Goal: Find specific page/section: Find specific page/section

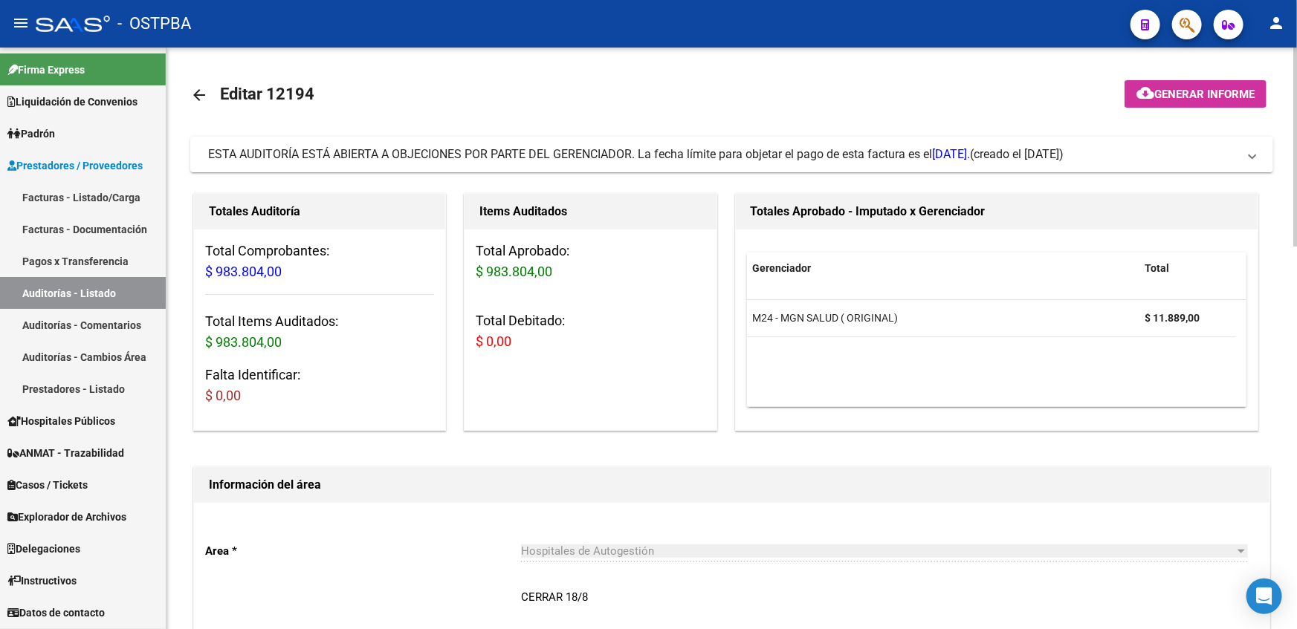
click at [71, 143] on link "Padrón" at bounding box center [83, 133] width 166 height 32
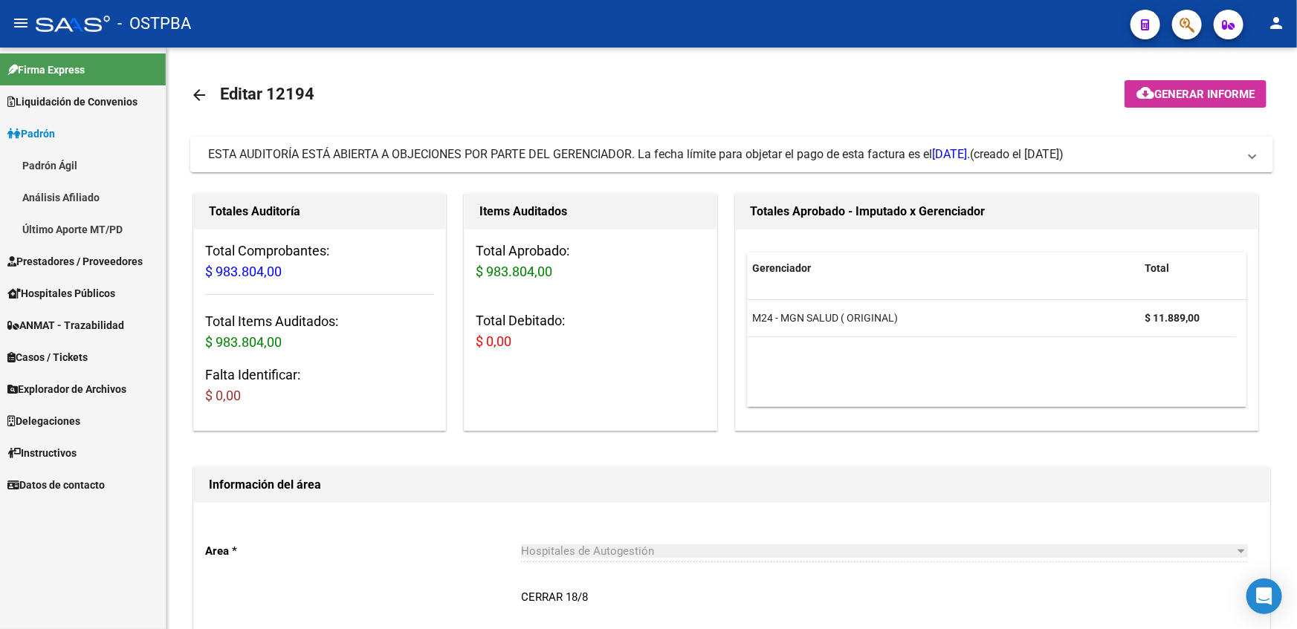
click at [85, 388] on span "Explorador de Archivos" at bounding box center [66, 389] width 119 height 16
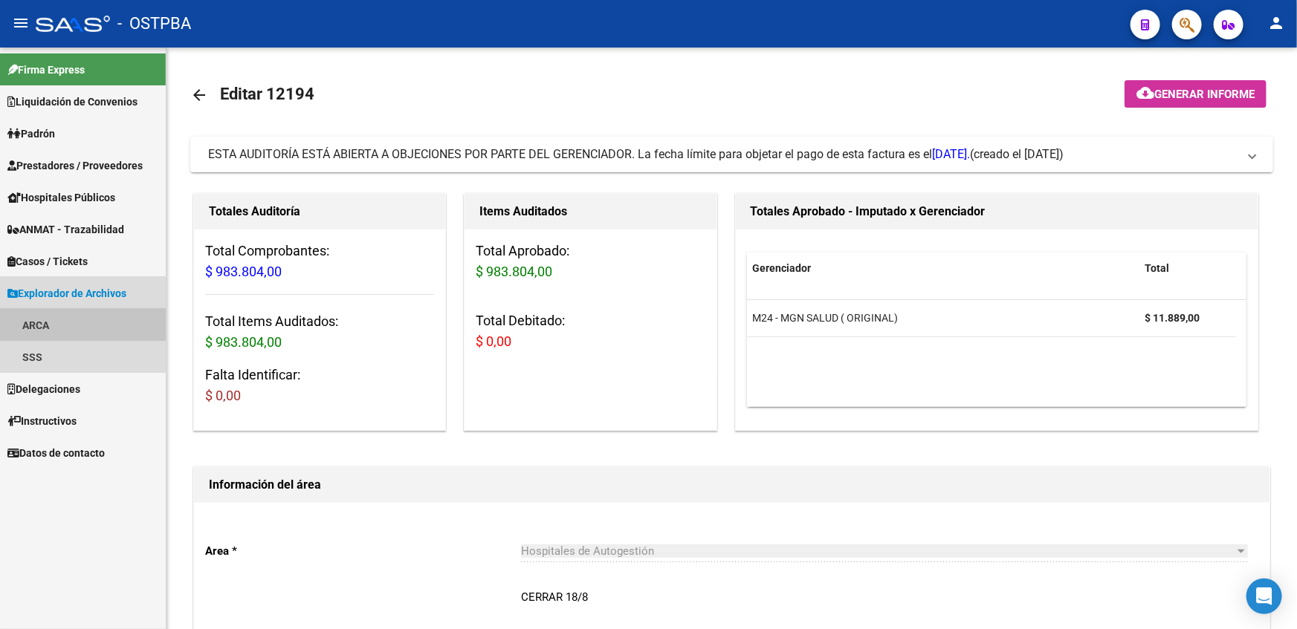
click at [52, 326] on link "ARCA" at bounding box center [83, 325] width 166 height 32
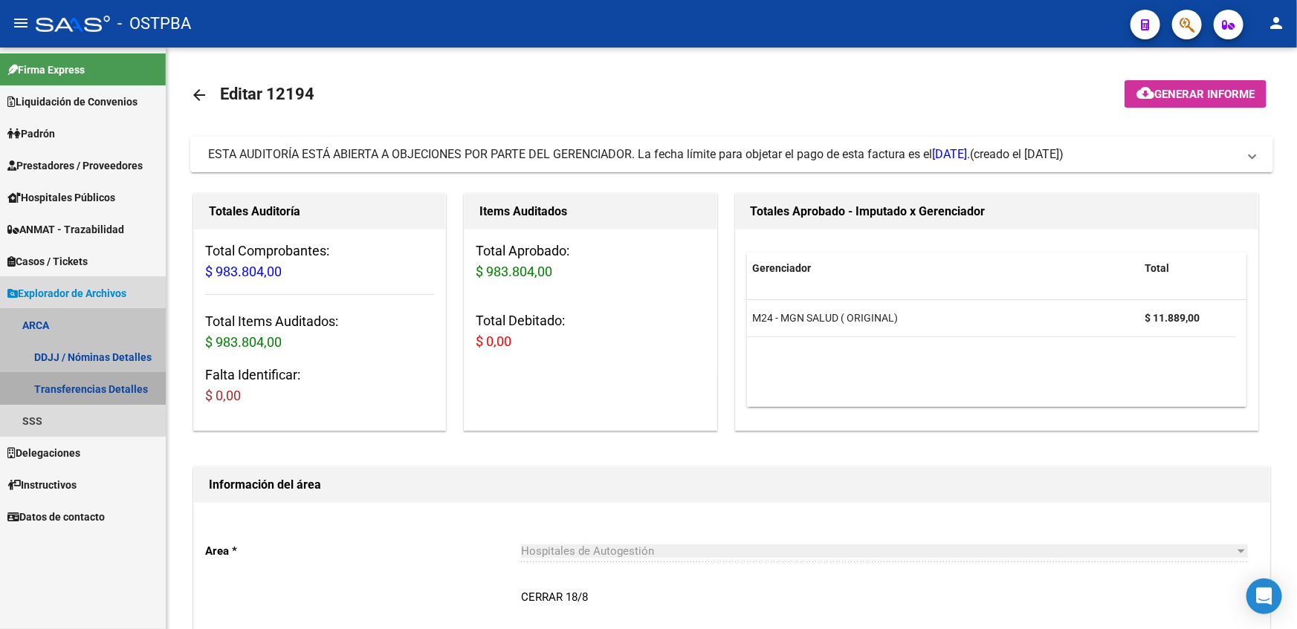
click at [88, 385] on link "Transferencias Detalles" at bounding box center [83, 389] width 166 height 32
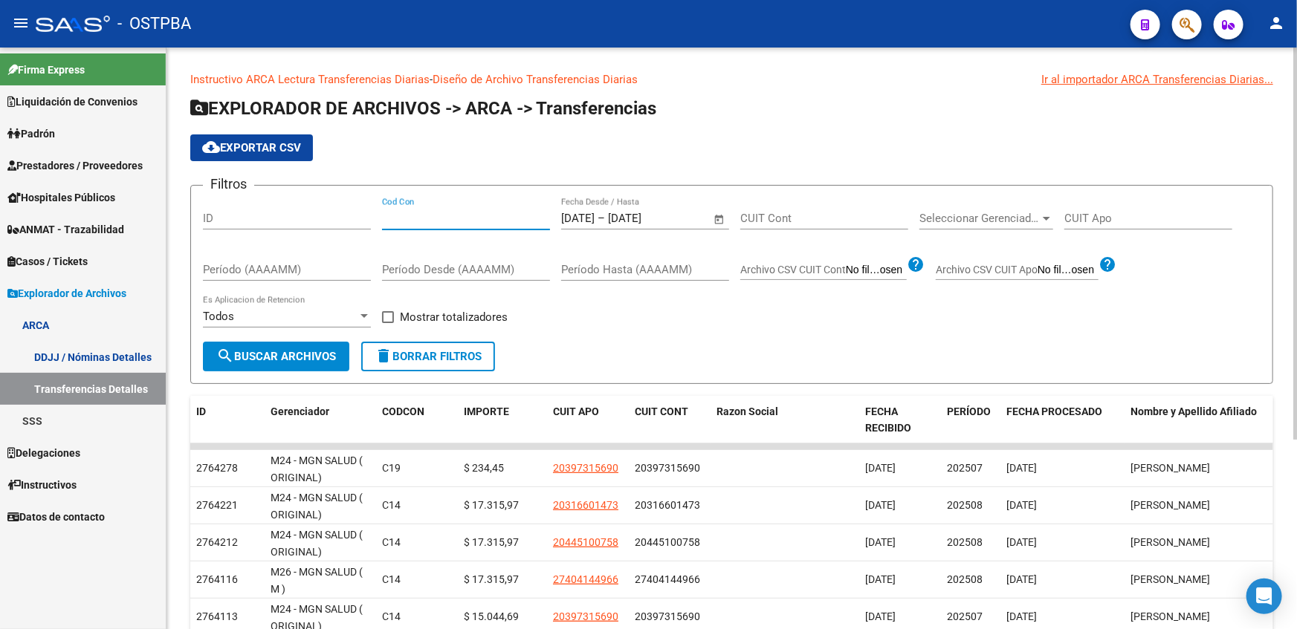
click at [476, 218] on input "Cod Con" at bounding box center [466, 218] width 168 height 13
type input "seo"
click at [1018, 216] on span "Seleccionar Gerenciador" at bounding box center [979, 218] width 120 height 13
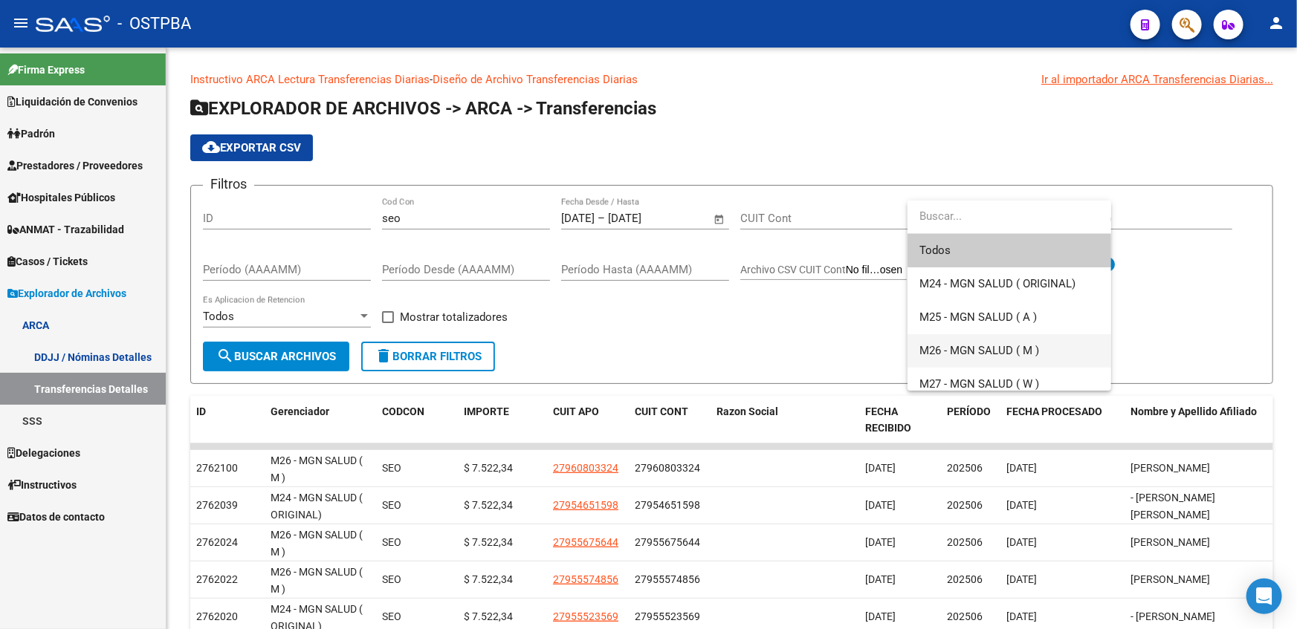
click at [991, 341] on span "M26 - MGN SALUD ( M )" at bounding box center [1009, 350] width 180 height 33
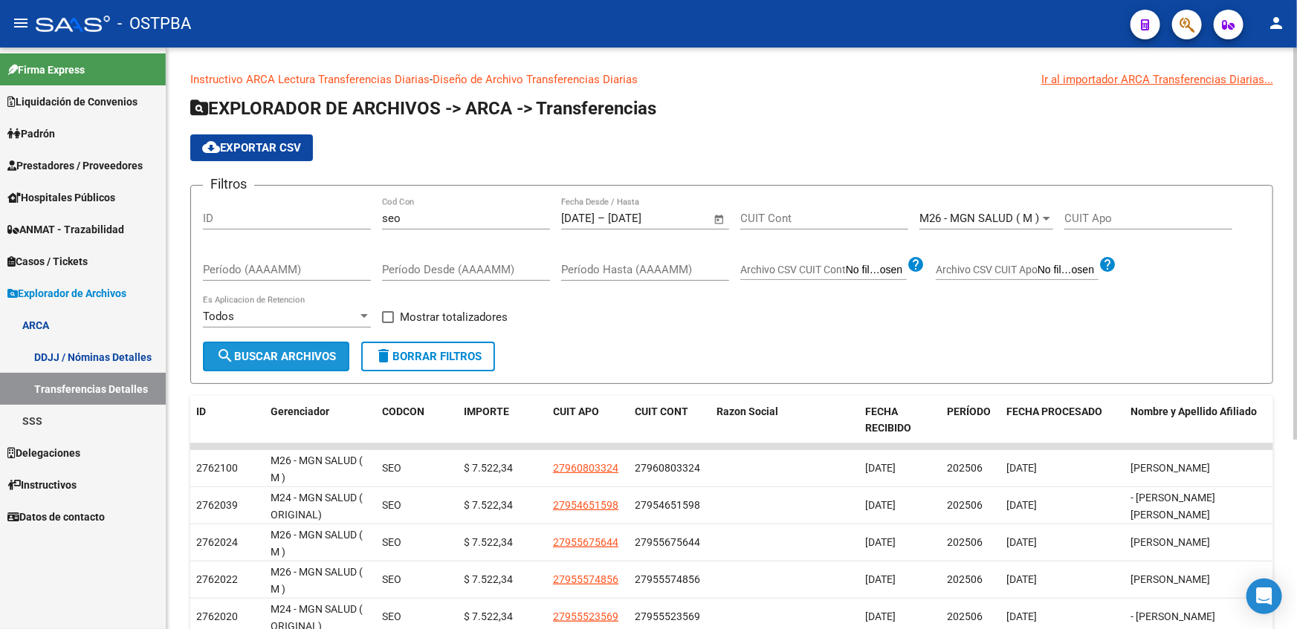
click at [292, 356] on span "search Buscar Archivos" at bounding box center [276, 356] width 120 height 13
click at [386, 319] on span at bounding box center [388, 317] width 12 height 12
click at [387, 323] on input "Mostrar totalizadores" at bounding box center [387, 323] width 1 height 1
checkbox input "true"
click at [296, 357] on span "search Buscar Archivos" at bounding box center [276, 356] width 120 height 13
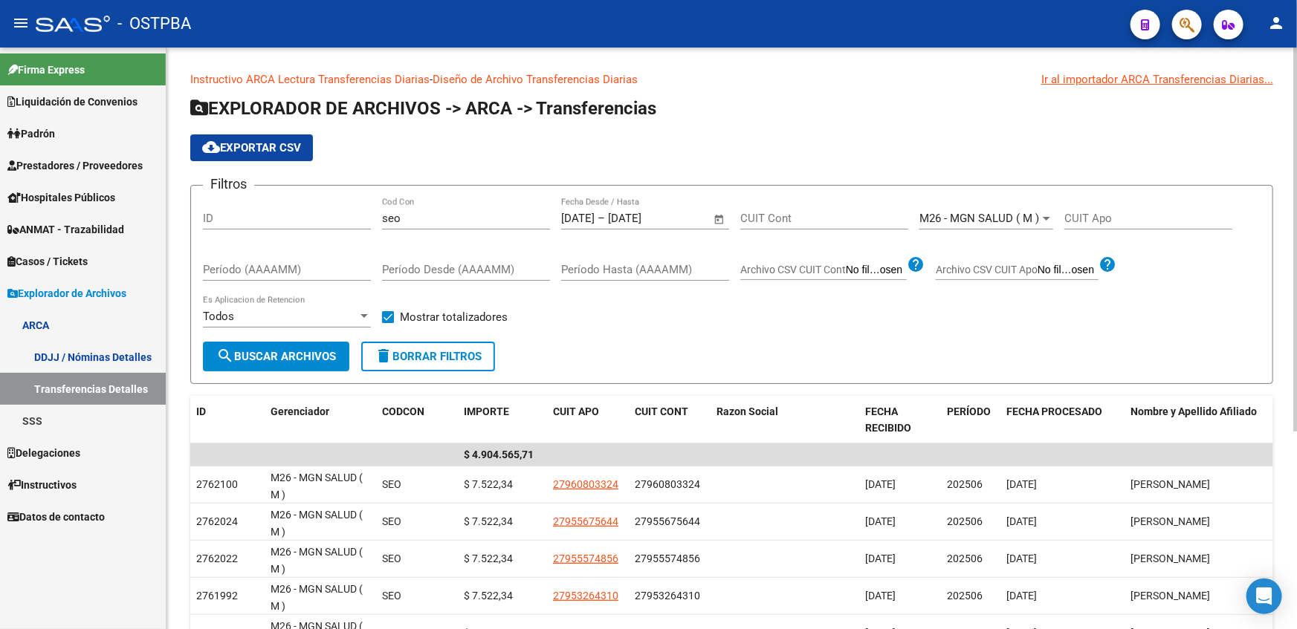
click at [1004, 218] on span "M26 - MGN SALUD ( M )" at bounding box center [979, 218] width 120 height 13
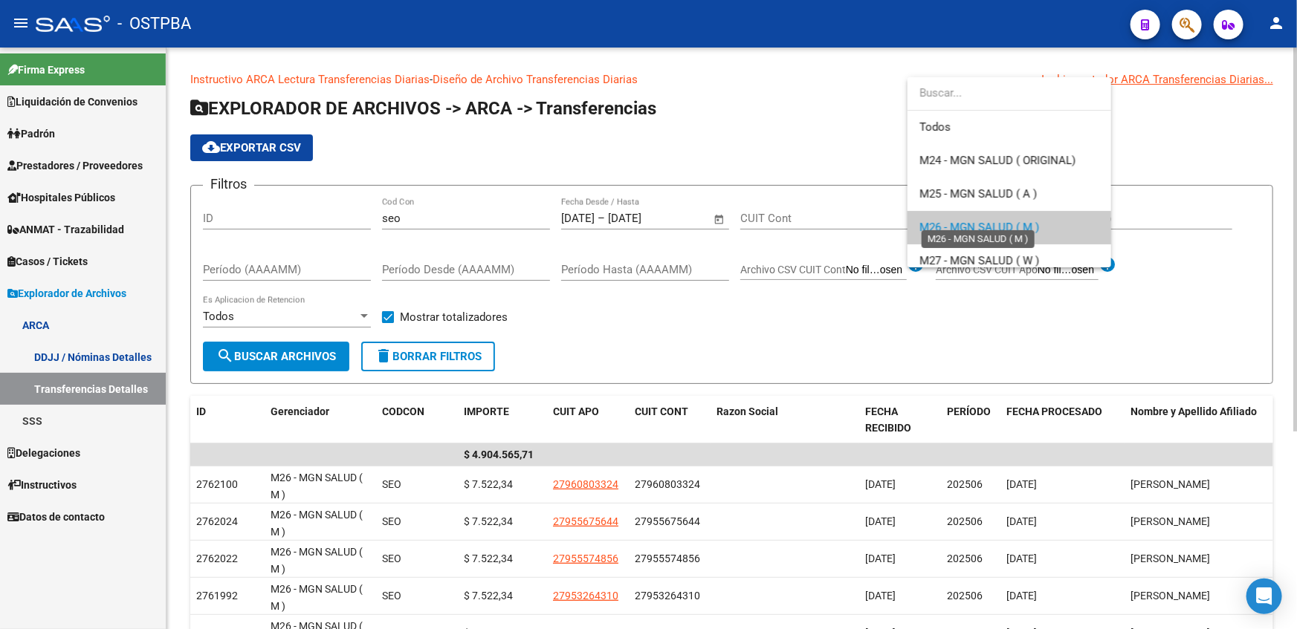
scroll to position [10, 0]
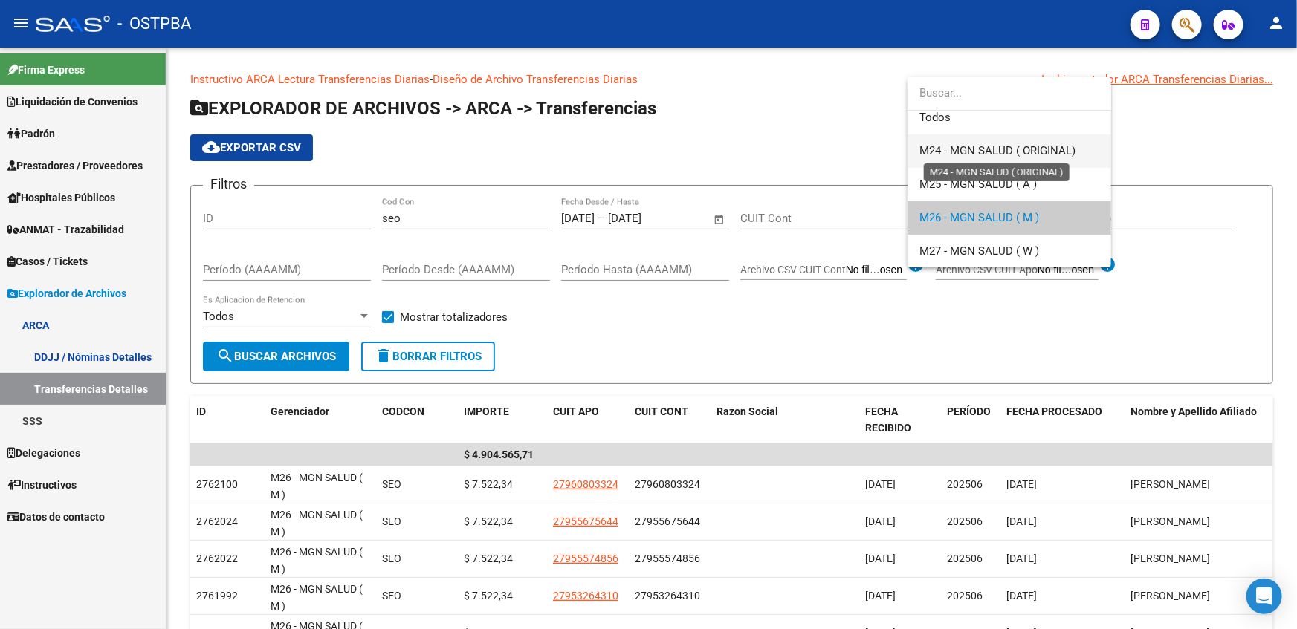
click at [1000, 150] on span "M24 - MGN SALUD ( ORIGINAL)" at bounding box center [997, 150] width 156 height 13
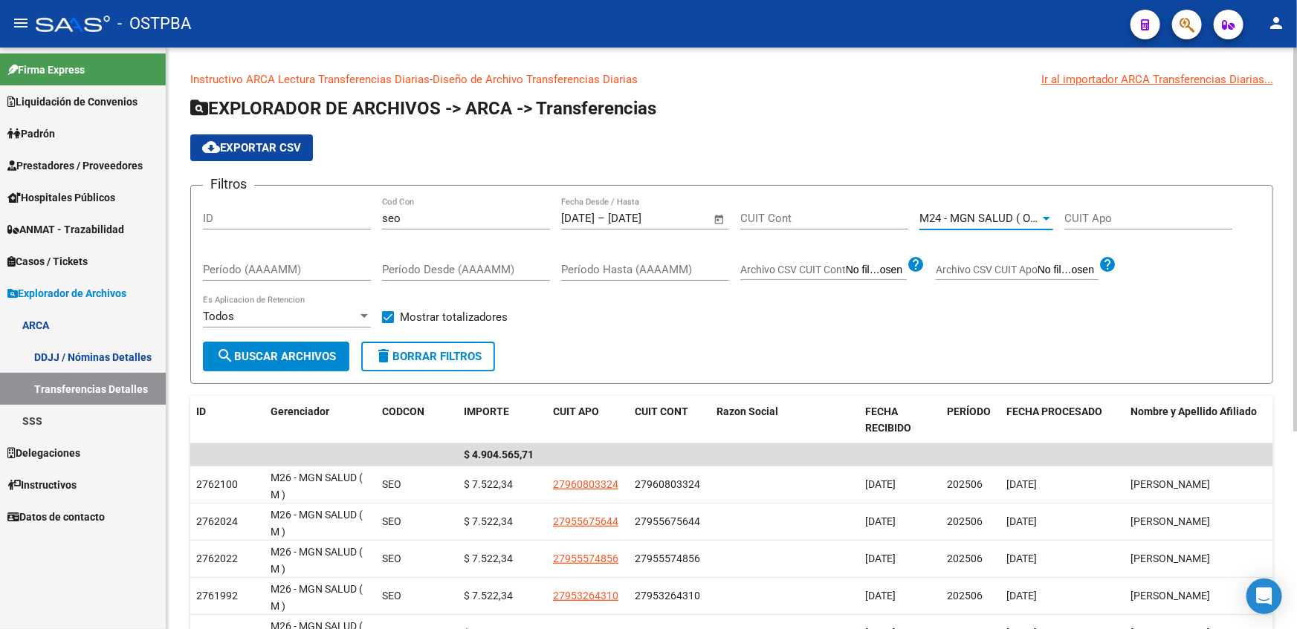
click at [287, 355] on span "search Buscar Archivos" at bounding box center [276, 356] width 120 height 13
click at [946, 221] on span "M24 - MGN SALUD ( ORIGINAL)" at bounding box center [997, 218] width 156 height 13
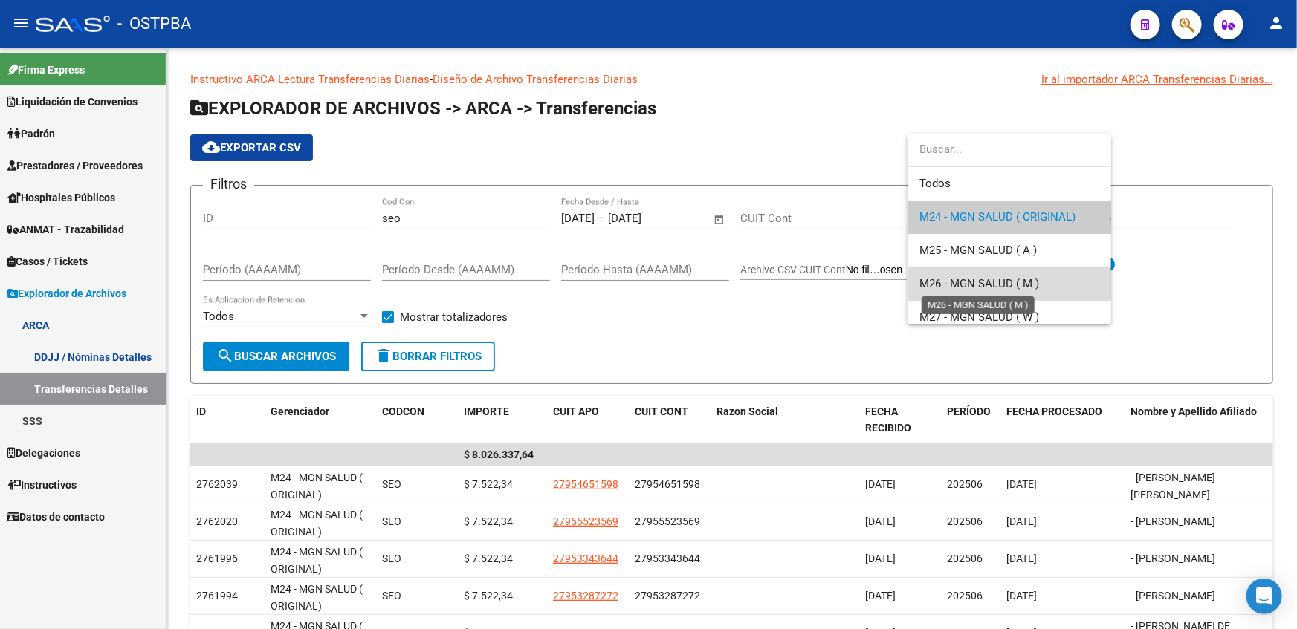
click at [944, 282] on span "M26 - MGN SALUD ( M )" at bounding box center [979, 283] width 120 height 13
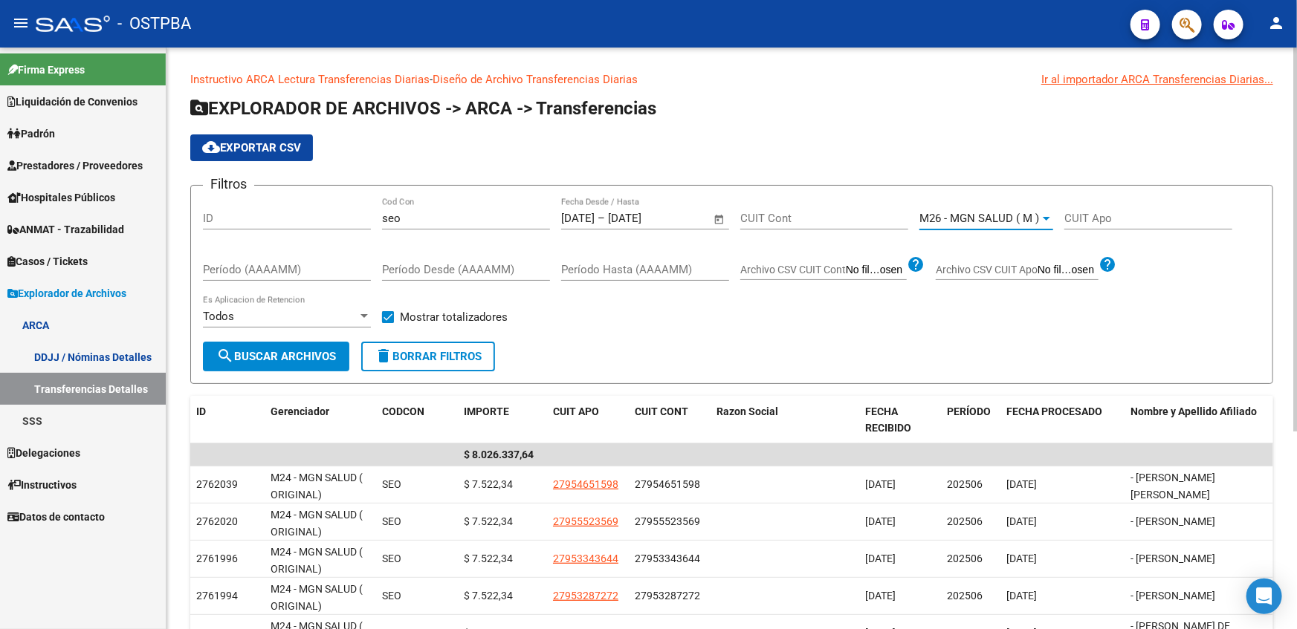
click at [331, 355] on span "search Buscar Archivos" at bounding box center [276, 356] width 120 height 13
click at [305, 350] on span "search Buscar Archivos" at bounding box center [276, 356] width 120 height 13
